Goal: Find contact information: Find contact information

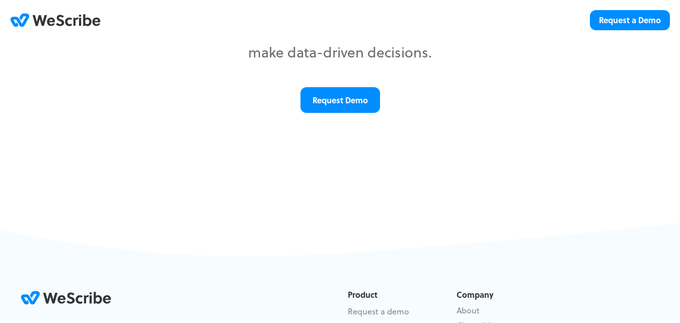
scroll to position [243, 0]
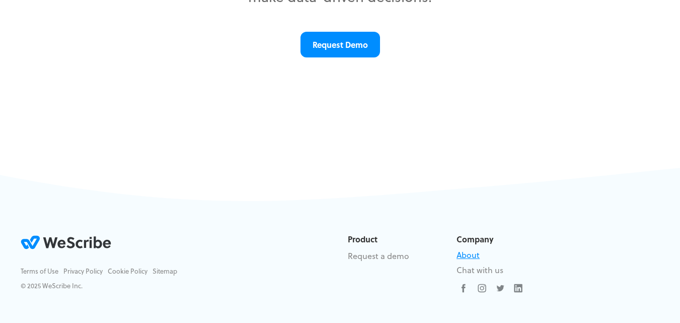
click at [464, 254] on link "About" at bounding box center [468, 255] width 23 height 12
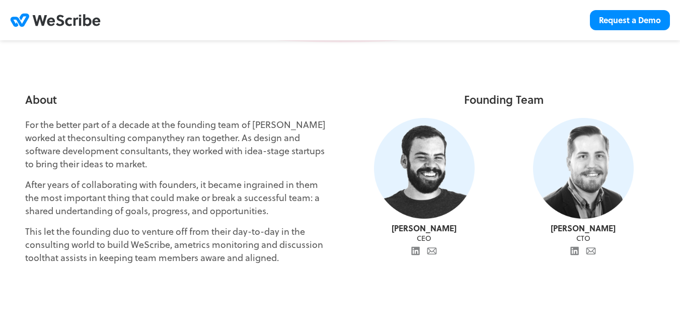
scroll to position [302, 0]
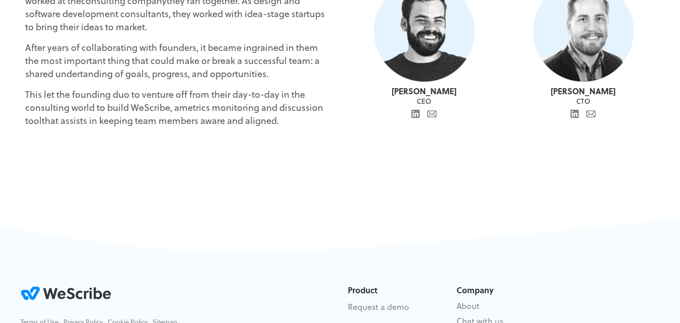
click at [325, 163] on div "About For the better part of a decade at the founding team of WeScribe worked a…" at bounding box center [340, 57] width 680 height 304
drag, startPoint x: 374, startPoint y: 88, endPoint x: 463, endPoint y: 93, distance: 88.8
click at [463, 93] on div "[PERSON_NAME]" at bounding box center [424, 91] width 135 height 9
click at [382, 96] on div "CEO" at bounding box center [424, 101] width 135 height 11
drag, startPoint x: 385, startPoint y: 94, endPoint x: 448, endPoint y: 100, distance: 62.7
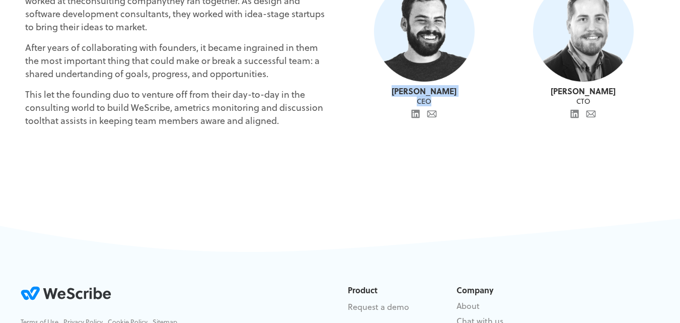
click at [448, 100] on div "[PERSON_NAME] CEO LinkedIn Email" at bounding box center [424, 51] width 159 height 140
copy div "[PERSON_NAME] CEO"
drag, startPoint x: 549, startPoint y: 88, endPoint x: 611, endPoint y: 102, distance: 63.0
click at [611, 102] on div "[PERSON_NAME] CTO LinkedIn Email" at bounding box center [583, 51] width 159 height 140
copy div "[PERSON_NAME] CTO"
